Goal: Find specific page/section: Find specific page/section

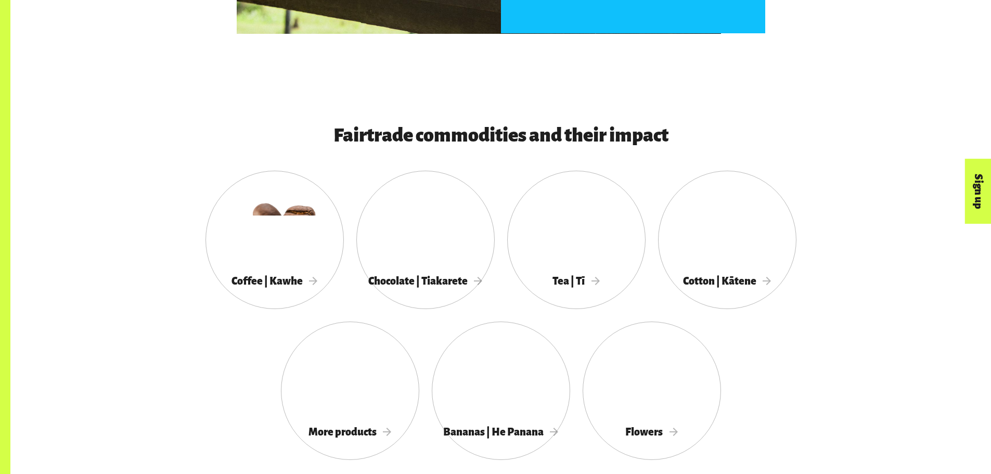
scroll to position [989, 0]
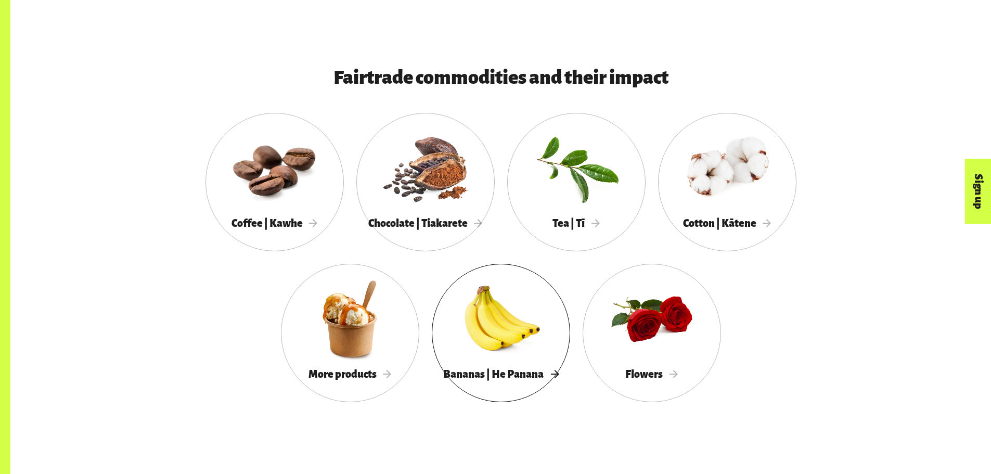
click at [468, 341] on div at bounding box center [501, 319] width 138 height 90
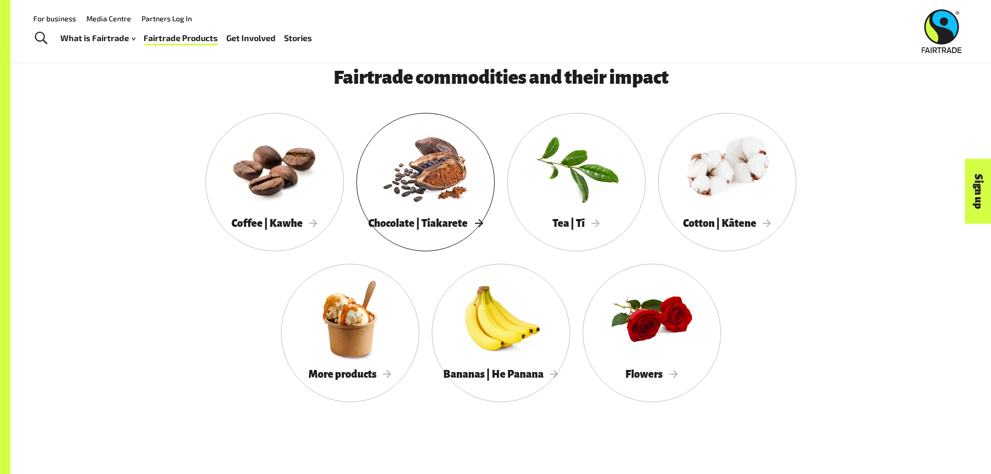
click at [442, 195] on div at bounding box center [425, 168] width 138 height 90
click at [758, 183] on div at bounding box center [727, 168] width 138 height 90
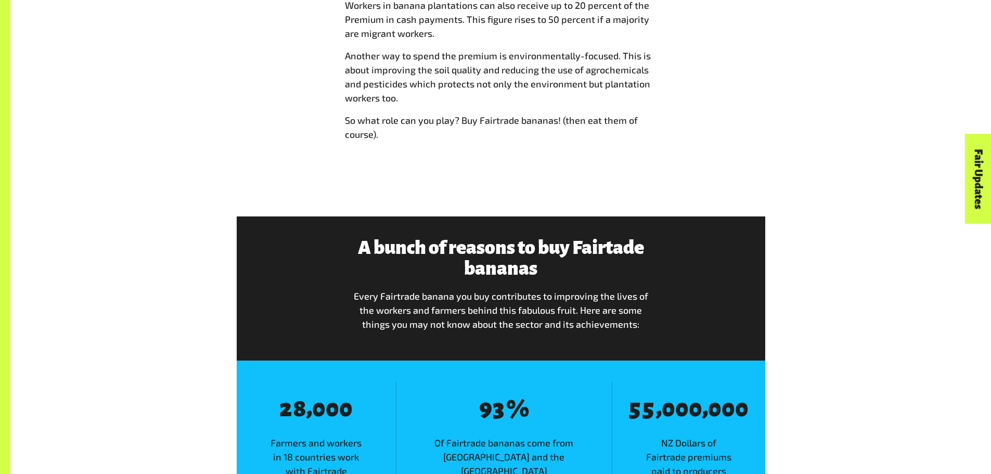
scroll to position [1353, 0]
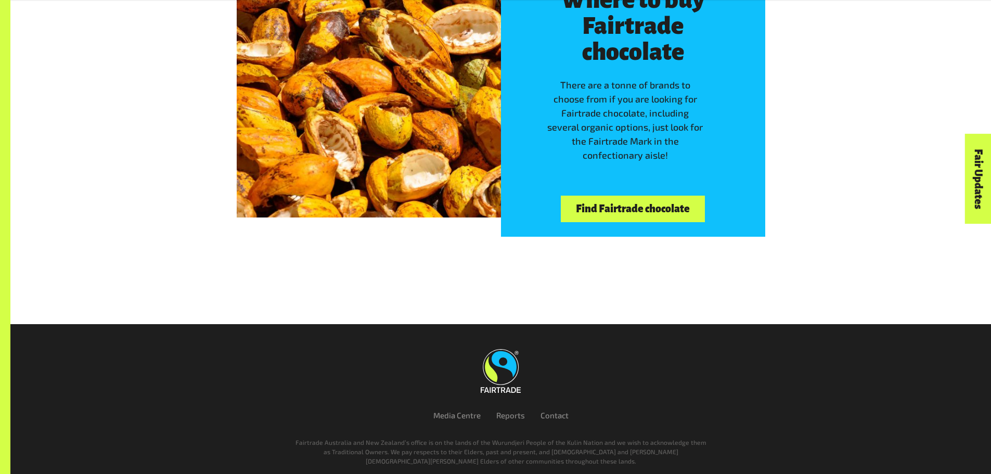
scroll to position [2407, 0]
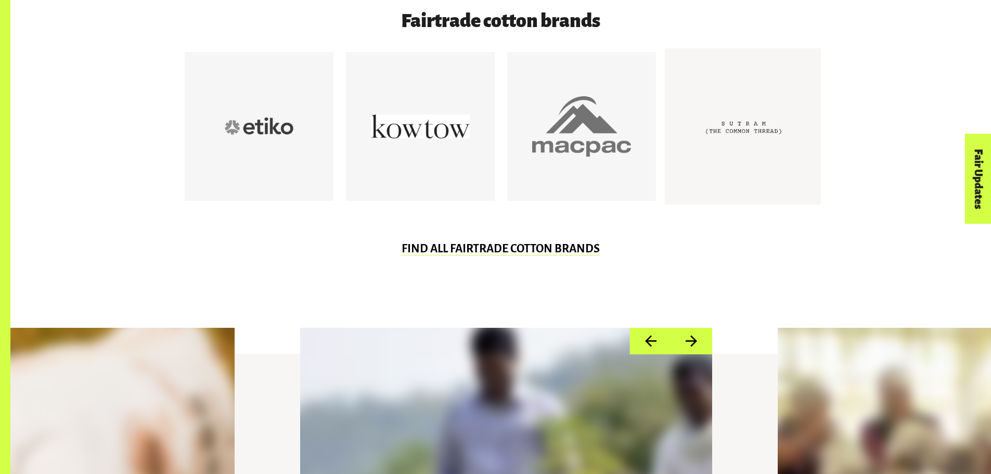
scroll to position [729, 0]
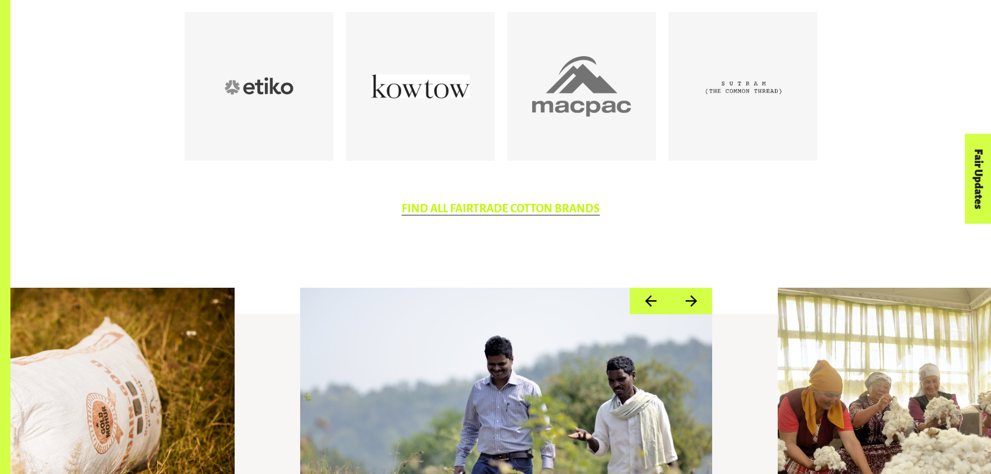
click at [554, 209] on link "FIND ALL FAIRTRADE COTTON BRANDS" at bounding box center [501, 208] width 198 height 13
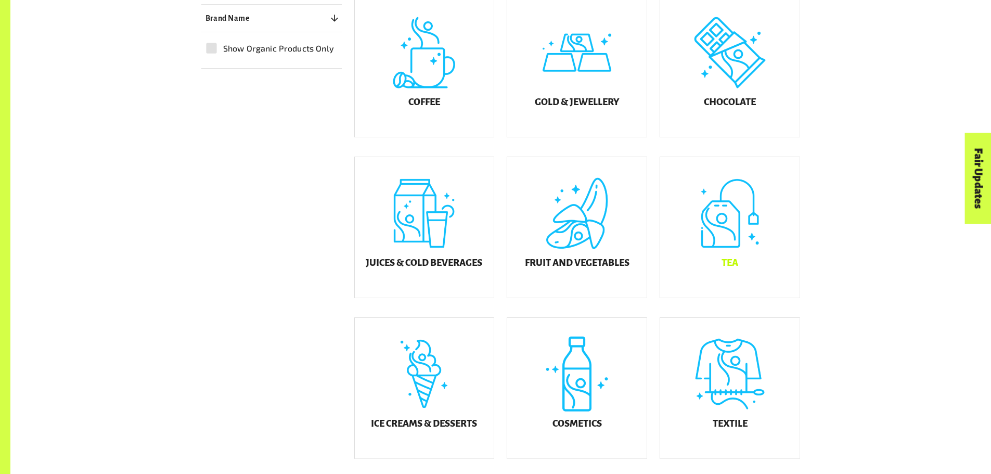
scroll to position [416, 0]
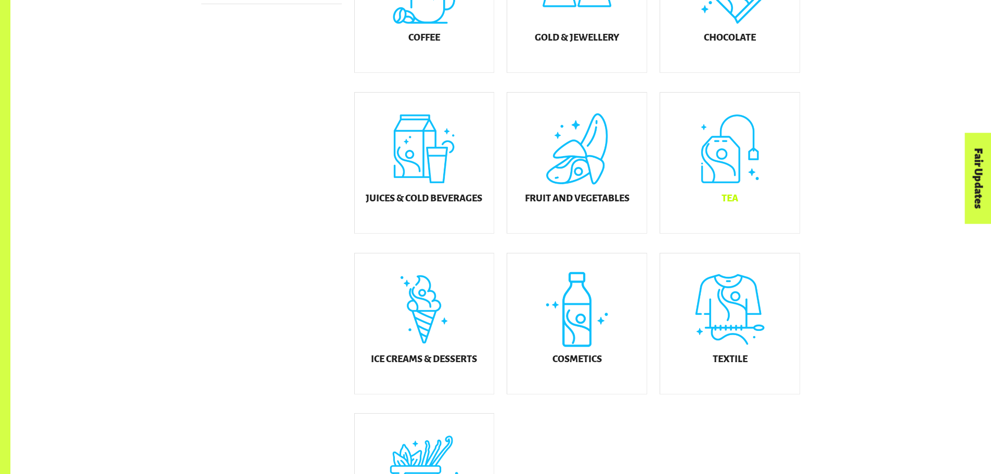
click at [741, 177] on div "Tea" at bounding box center [729, 163] width 139 height 141
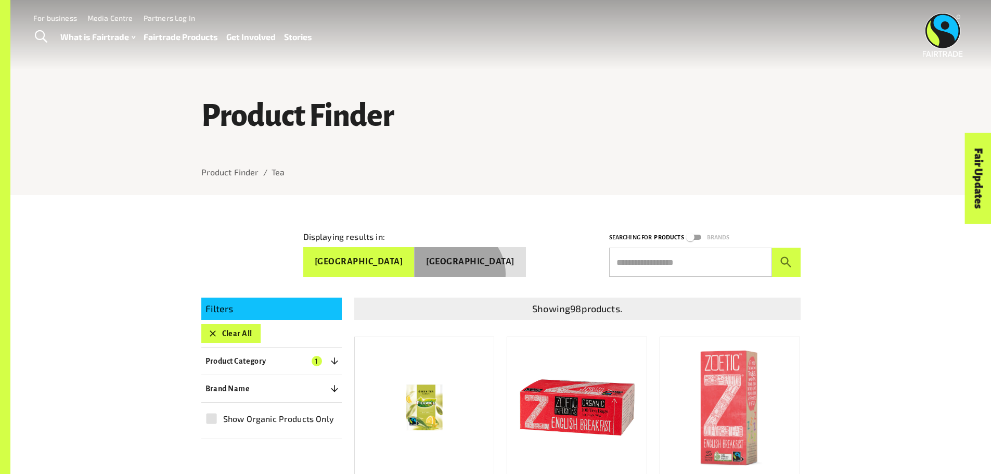
click at [490, 269] on button "[GEOGRAPHIC_DATA]" at bounding box center [470, 262] width 111 height 30
